Goal: Communication & Community: Answer question/provide support

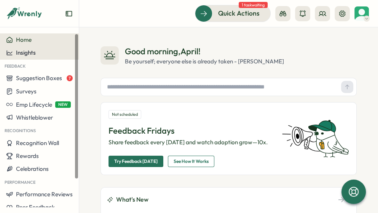
click at [61, 50] on div "Insights" at bounding box center [39, 52] width 67 height 7
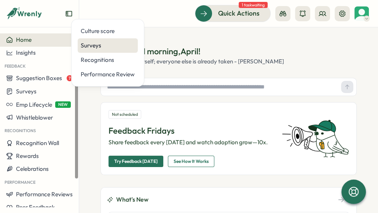
click at [86, 44] on div "Surveys" at bounding box center [108, 45] width 54 height 8
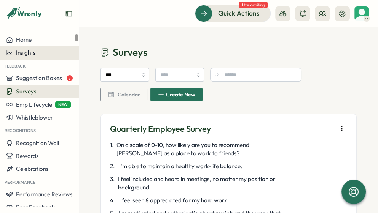
click at [45, 54] on div "Insights" at bounding box center [39, 52] width 67 height 7
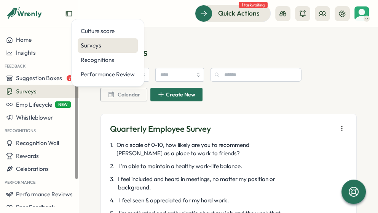
click at [83, 45] on div "Surveys" at bounding box center [108, 45] width 54 height 8
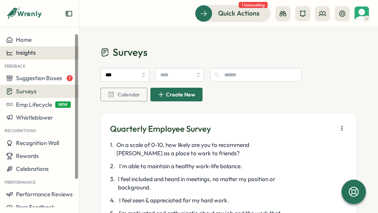
click at [58, 54] on div "Insights" at bounding box center [39, 52] width 67 height 7
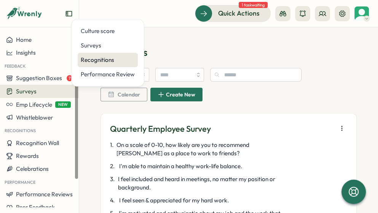
click at [85, 58] on div "Recognitions" at bounding box center [108, 60] width 54 height 8
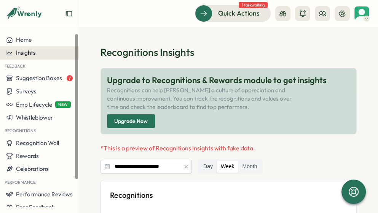
click at [42, 49] on div "Insights" at bounding box center [39, 52] width 67 height 7
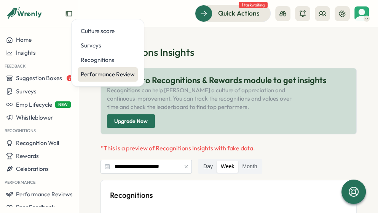
click at [94, 77] on div "Performance Review" at bounding box center [108, 74] width 54 height 8
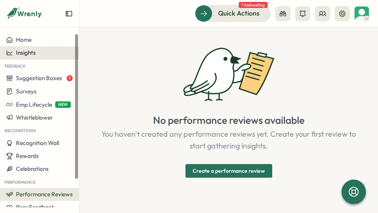
click at [46, 55] on div "Insights" at bounding box center [39, 52] width 67 height 7
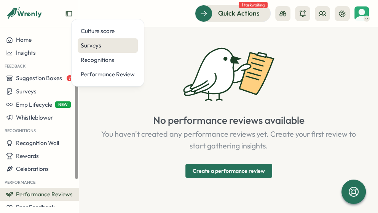
click at [83, 47] on div "Surveys" at bounding box center [108, 45] width 54 height 8
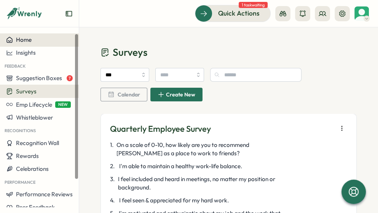
click at [41, 41] on div "Home" at bounding box center [39, 39] width 67 height 7
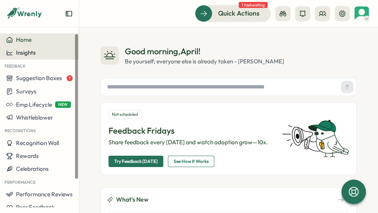
click at [44, 54] on div "Insights" at bounding box center [39, 52] width 67 height 7
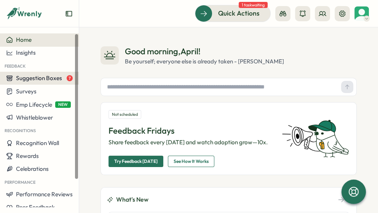
click at [42, 76] on span "Suggestion Boxes" at bounding box center [39, 78] width 46 height 7
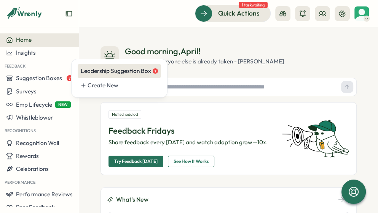
click at [82, 71] on div "Leadership Suggestion Box 7" at bounding box center [119, 71] width 77 height 8
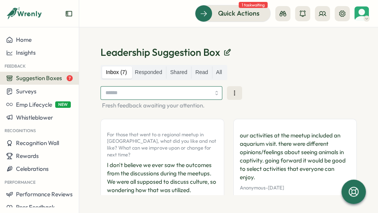
click at [207, 92] on input "search" at bounding box center [161, 93] width 122 height 14
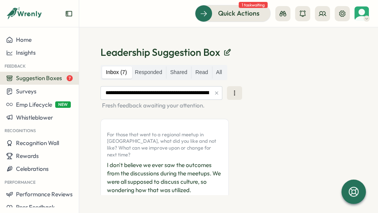
click at [215, 95] on icon "button" at bounding box center [216, 92] width 5 height 5
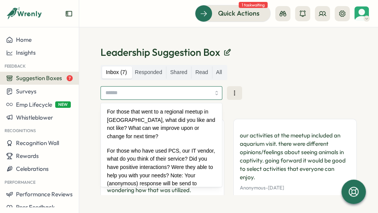
click at [214, 95] on input "search" at bounding box center [161, 93] width 122 height 14
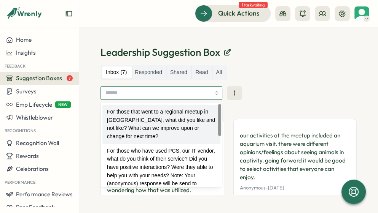
type input "**********"
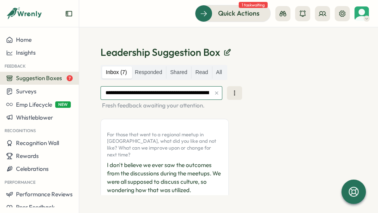
scroll to position [37, 0]
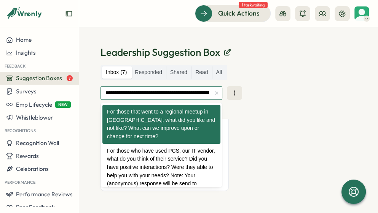
click at [189, 93] on input "**********" at bounding box center [161, 93] width 122 height 14
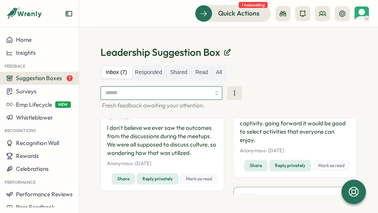
click at [194, 92] on input "search" at bounding box center [161, 93] width 122 height 14
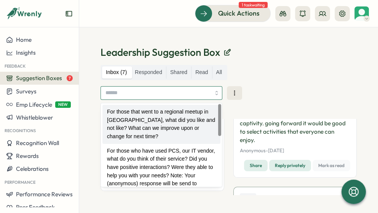
type input "**********"
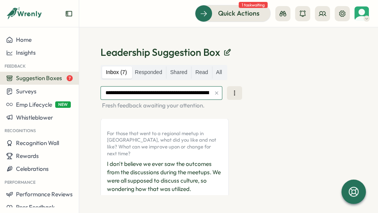
scroll to position [0, 0]
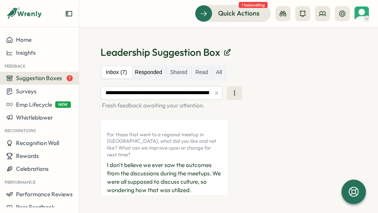
click at [150, 73] on label "Responded" at bounding box center [148, 73] width 35 height 12
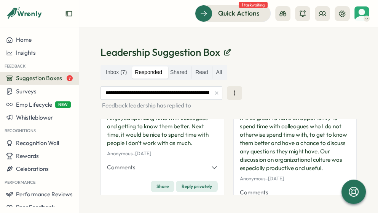
scroll to position [54, 0]
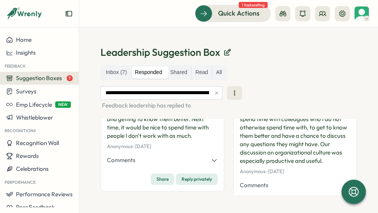
click at [213, 157] on icon "button" at bounding box center [214, 160] width 7 height 7
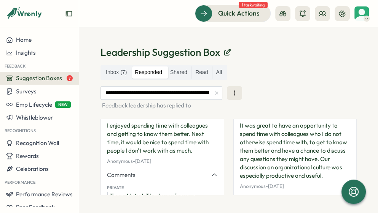
scroll to position [5, 0]
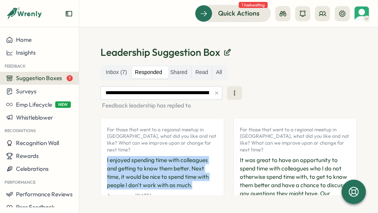
drag, startPoint x: 195, startPoint y: 180, endPoint x: 103, endPoint y: 154, distance: 95.3
click at [103, 154] on div "For those that went to a regional meetup in [GEOGRAPHIC_DATA], what did you lik…" at bounding box center [162, 196] width 124 height 164
copy p "I enjoyed spending time with colleagues and getting to know them better. Next t…"
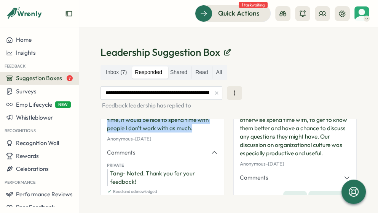
scroll to position [62, 0]
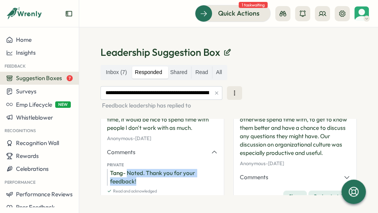
drag, startPoint x: 144, startPoint y: 175, endPoint x: 130, endPoint y: 167, distance: 16.6
click at [130, 169] on div "Tang - Noted. Thank you for your feedback!" at bounding box center [162, 177] width 111 height 17
copy div "Noted. Thank you for your feedback!"
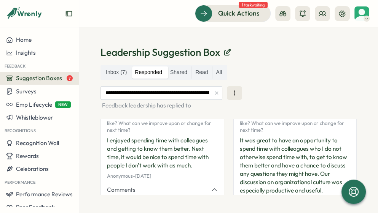
scroll to position [27, 0]
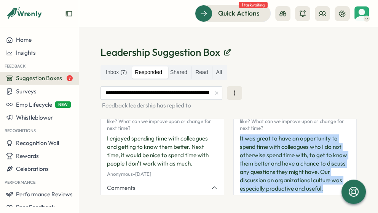
drag, startPoint x: 323, startPoint y: 184, endPoint x: 232, endPoint y: 133, distance: 104.4
click at [233, 133] on div "For those that went to a regional meetup in [GEOGRAPHIC_DATA], what did you lik…" at bounding box center [295, 168] width 124 height 152
copy p "It was great to have an opportunity to spend time with colleagues who I do not …"
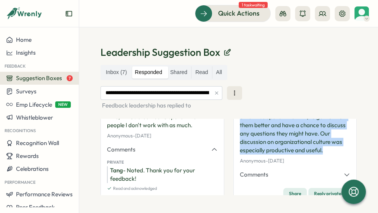
scroll to position [71, 0]
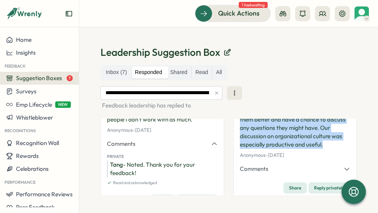
click at [318, 165] on button "Comments" at bounding box center [295, 169] width 111 height 8
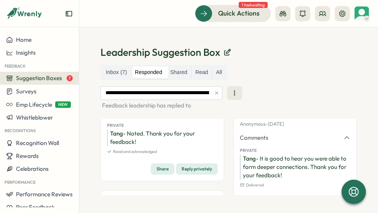
scroll to position [103, 0]
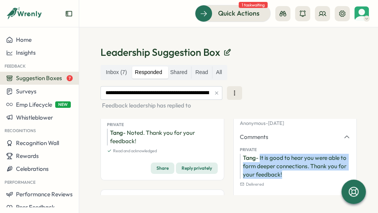
drag, startPoint x: 290, startPoint y: 169, endPoint x: 259, endPoint y: 154, distance: 34.9
click at [259, 154] on div "Tang - It is good to hear you were able to form deeper connections. Thank you f…" at bounding box center [295, 166] width 111 height 25
copy div "It is good to hear you were able to form deeper connections. Thank you for your…"
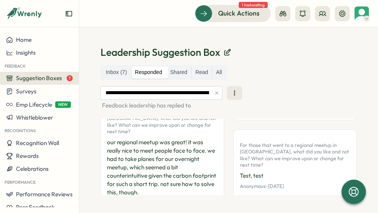
scroll to position [198, 0]
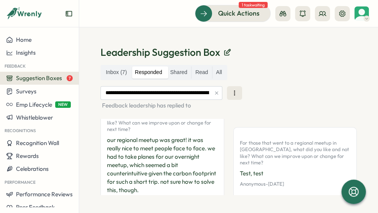
click at [157, 155] on p "our regional meetup was great! it was really nice to meet people face to face. …" at bounding box center [162, 165] width 111 height 59
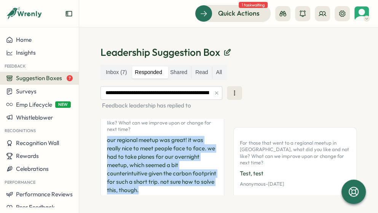
drag, startPoint x: 180, startPoint y: 180, endPoint x: 105, endPoint y: 130, distance: 90.2
click at [105, 130] on div "For those that went to a regional meetup in [GEOGRAPHIC_DATA], what did you lik…" at bounding box center [162, 170] width 124 height 152
copy p "our regional meetup was great! it was really nice to meet people face to face. …"
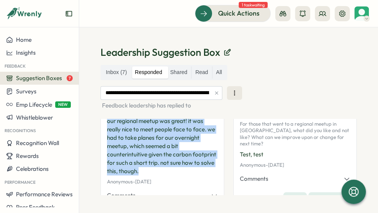
scroll to position [227, 0]
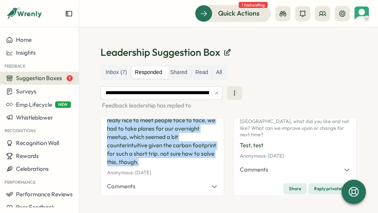
click at [138, 182] on button "Comments" at bounding box center [162, 186] width 111 height 8
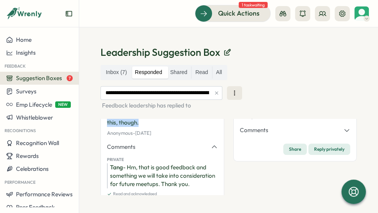
scroll to position [268, 0]
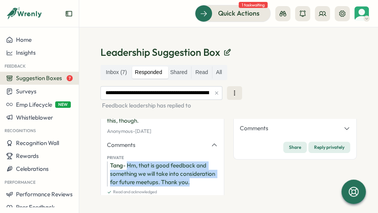
drag, startPoint x: 192, startPoint y: 170, endPoint x: 129, endPoint y: 155, distance: 65.7
click at [129, 162] on div "Tang - Hm, that is good feedback and something we will take into consideration …" at bounding box center [162, 174] width 111 height 25
copy div "Hm, that is good feedback and something we will take into consideration for fut…"
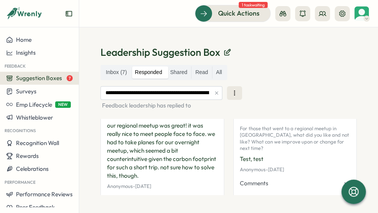
click at [270, 179] on button "Comments" at bounding box center [295, 183] width 111 height 8
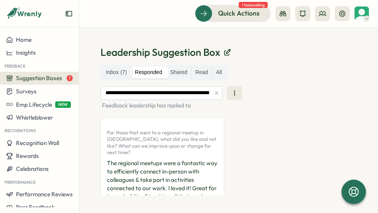
scroll to position [393, 0]
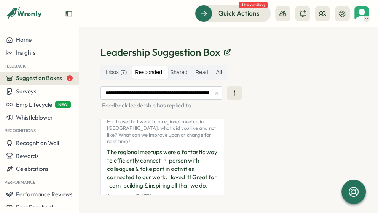
click at [128, 176] on p "The regional meetups were a fantastic way to efficiently connect in-person with…" at bounding box center [162, 169] width 111 height 42
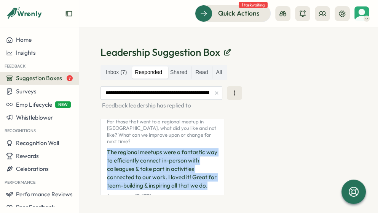
drag, startPoint x: 118, startPoint y: 176, endPoint x: 105, endPoint y: 133, distance: 44.5
click at [105, 133] on div "For those that went to a regional meetup in [GEOGRAPHIC_DATA], what did you lik…" at bounding box center [162, 173] width 124 height 135
copy p "The regional meetups were a fantastic way to efficiently connect in-person with…"
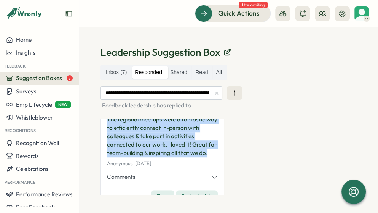
scroll to position [429, 0]
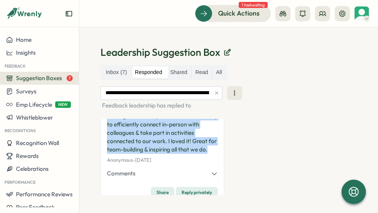
click at [122, 170] on span "Comments" at bounding box center [121, 174] width 29 height 8
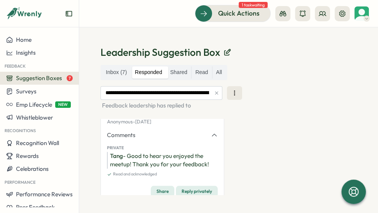
scroll to position [468, 0]
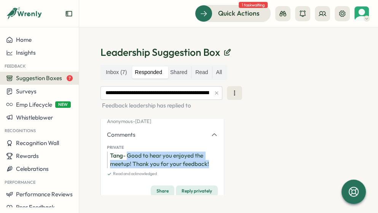
drag, startPoint x: 213, startPoint y: 152, endPoint x: 129, endPoint y: 144, distance: 84.4
click at [129, 152] on div "[PERSON_NAME] - Good to hear you enjoyed the meetup! Thank you for your feedbac…" at bounding box center [162, 160] width 111 height 17
copy div "Good to hear you enjoyed the meetup! Thank you for your feedback!"
click at [175, 74] on label "Shared" at bounding box center [178, 73] width 25 height 12
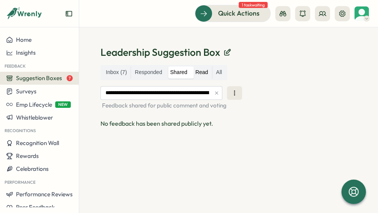
click at [200, 75] on label "Read" at bounding box center [201, 73] width 20 height 12
click at [108, 67] on label "Inbox (7)" at bounding box center [116, 73] width 29 height 12
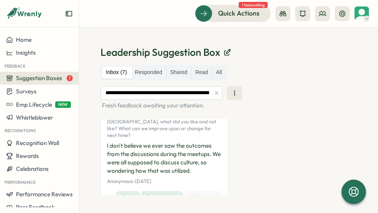
scroll to position [21, 0]
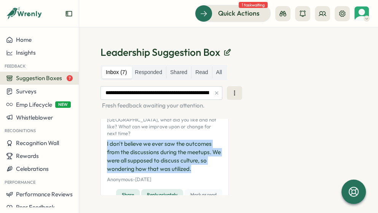
drag, startPoint x: 198, startPoint y: 162, endPoint x: 103, endPoint y: 139, distance: 98.6
click at [103, 139] on div "For those that went to a regional meetup in [GEOGRAPHIC_DATA], what did you lik…" at bounding box center [164, 152] width 128 height 109
copy p "I don't believe we ever saw the outcomes from the discussions during the meetup…"
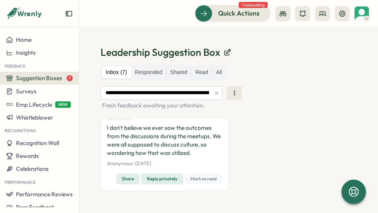
click at [244, 157] on div "For those that went to a regional meetup in [GEOGRAPHIC_DATA], what did you lik…" at bounding box center [228, 141] width 256 height 119
click at [159, 73] on label "Responded" at bounding box center [148, 73] width 35 height 12
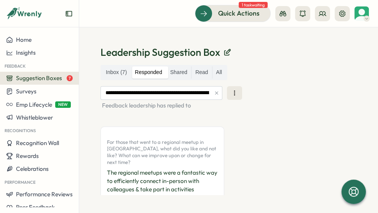
scroll to position [355, 0]
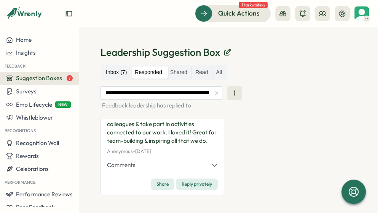
click at [113, 73] on label "Inbox (7)" at bounding box center [116, 73] width 29 height 12
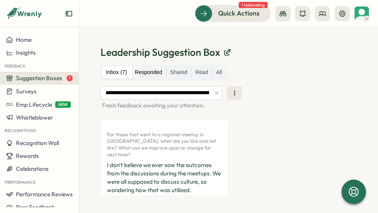
click at [138, 72] on label "Responded" at bounding box center [148, 73] width 35 height 12
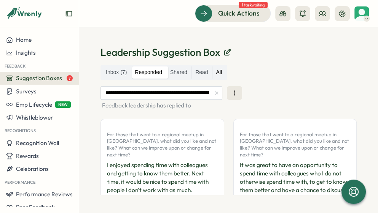
click at [218, 70] on label "All" at bounding box center [219, 73] width 14 height 12
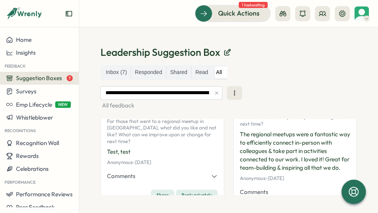
scroll to position [338, 0]
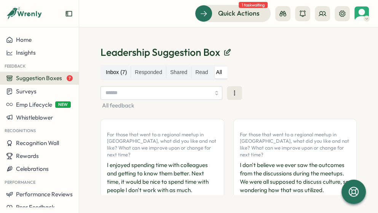
click at [115, 75] on label "Inbox (7)" at bounding box center [116, 73] width 29 height 12
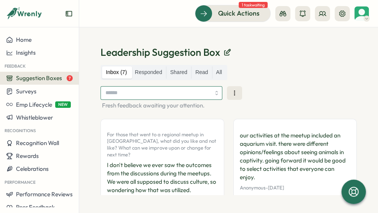
click at [193, 96] on input "search" at bounding box center [161, 93] width 122 height 14
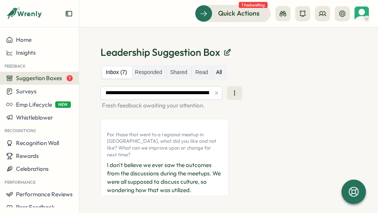
click at [222, 73] on label "All" at bounding box center [219, 73] width 14 height 12
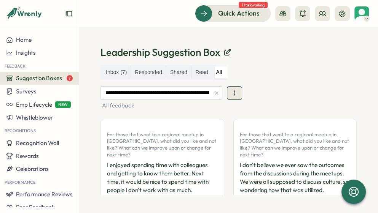
click at [232, 95] on icon at bounding box center [234, 93] width 8 height 8
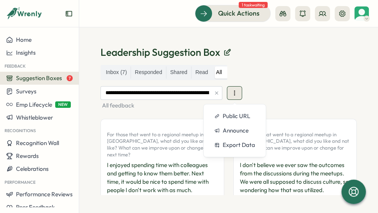
click at [232, 95] on icon at bounding box center [234, 93] width 8 height 8
